Goal: Task Accomplishment & Management: Manage account settings

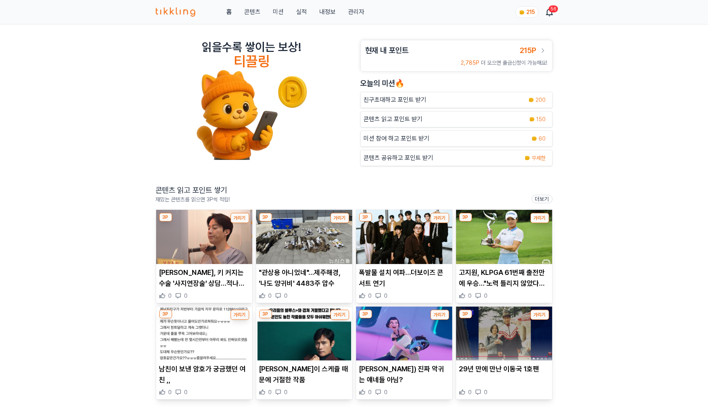
click at [364, 15] on div "홈 콘텐츠 미션 실적 내정보 관리자 215 56" at bounding box center [354, 12] width 397 height 24
click at [356, 10] on link "관리자" at bounding box center [356, 11] width 16 height 9
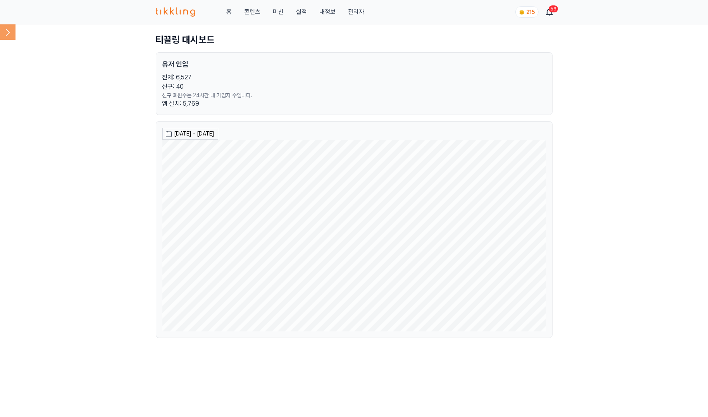
click at [12, 26] on icon at bounding box center [8, 32] width 16 height 16
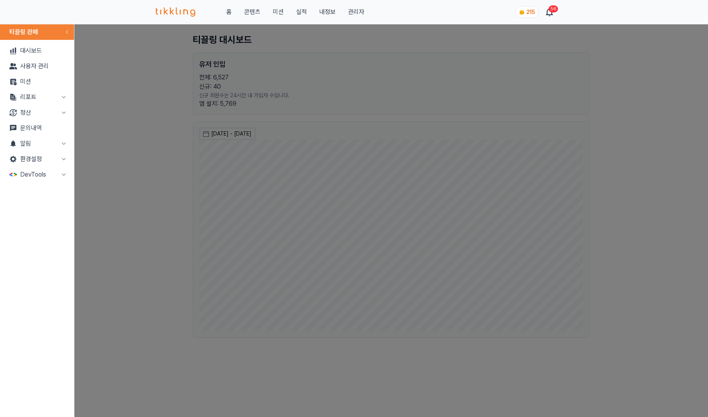
click at [48, 110] on button "정산" at bounding box center [37, 113] width 68 height 16
click at [35, 128] on link "출금신청" at bounding box center [37, 129] width 68 height 16
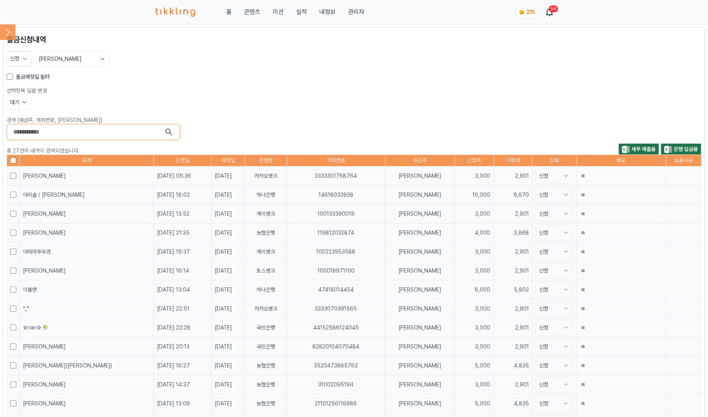
click at [17, 73] on label "출금예정일 필터" at bounding box center [33, 77] width 34 height 8
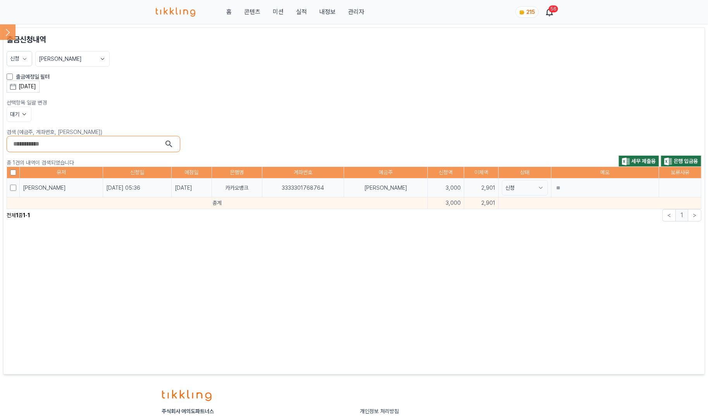
click at [34, 88] on div "[DATE]" at bounding box center [27, 87] width 17 height 8
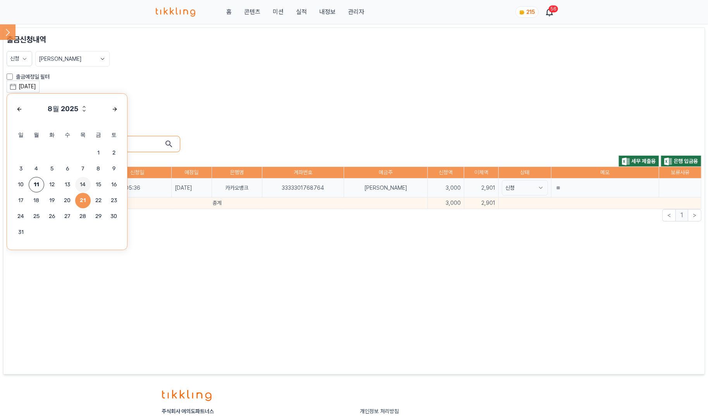
click at [88, 178] on span "14" at bounding box center [83, 185] width 16 height 16
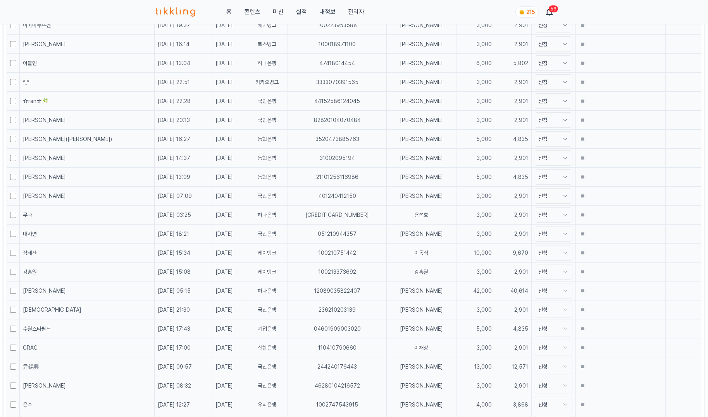
scroll to position [352, 0]
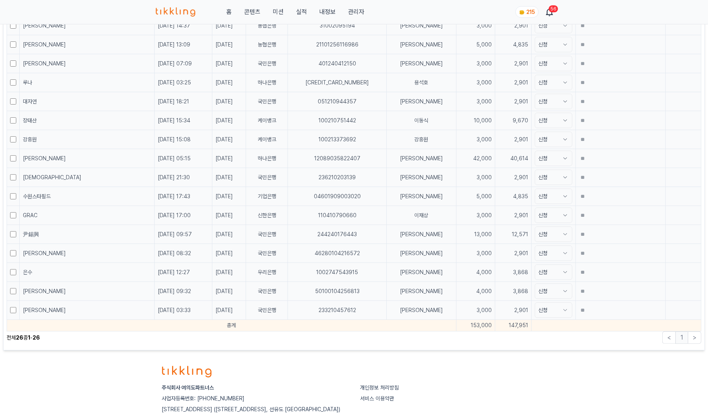
drag, startPoint x: 453, startPoint y: 328, endPoint x: 476, endPoint y: 328, distance: 22.9
click at [495, 328] on td "147,951" at bounding box center [513, 326] width 36 height 12
copy td "147,951"
